Goal: Task Accomplishment & Management: Use online tool/utility

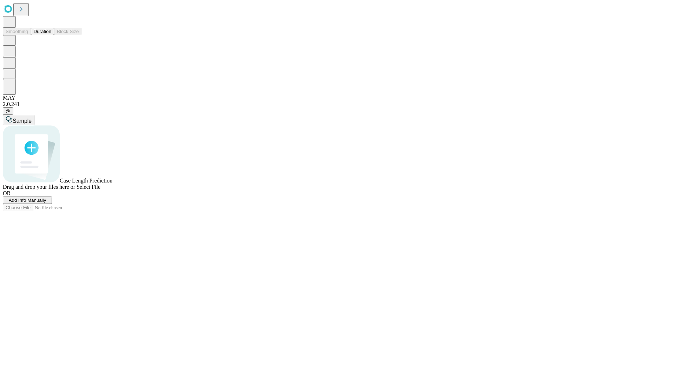
click at [51, 35] on button "Duration" at bounding box center [42, 31] width 23 height 7
click at [100, 190] on span "Select File" at bounding box center [89, 187] width 24 height 6
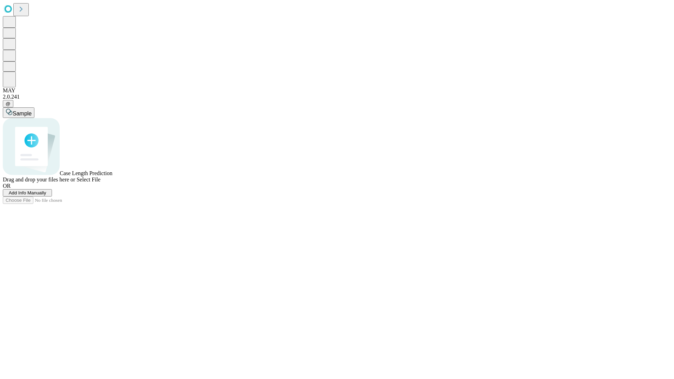
click at [100, 183] on span "Select File" at bounding box center [89, 180] width 24 height 6
